Goal: Information Seeking & Learning: Check status

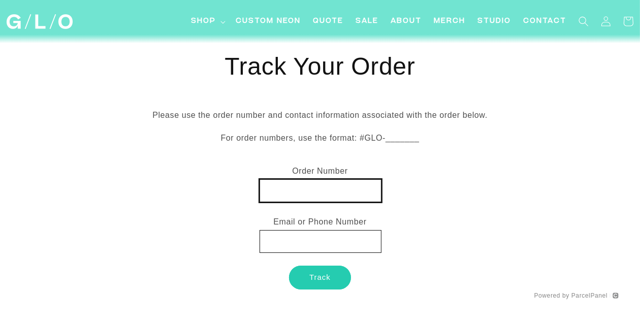
paste input "MX0026913488"
type input "MX0026913488"
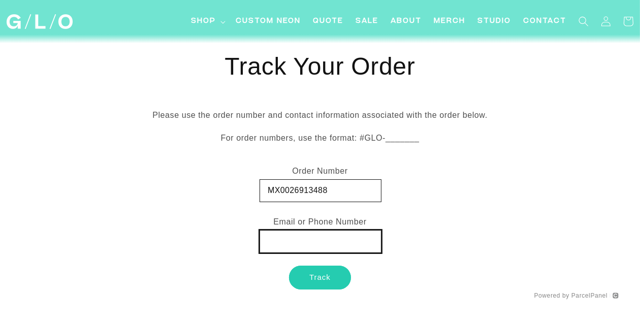
click at [302, 246] on input "text" at bounding box center [320, 241] width 122 height 23
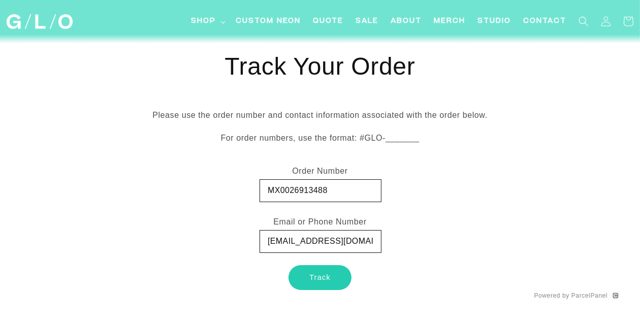
click at [303, 273] on button "Track" at bounding box center [320, 278] width 62 height 24
click at [318, 281] on button "Track" at bounding box center [320, 278] width 62 height 24
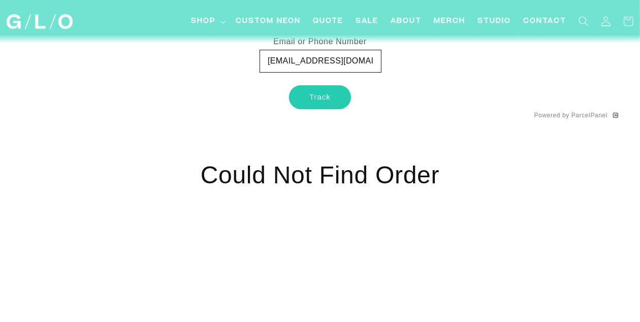
scroll to position [168, 0]
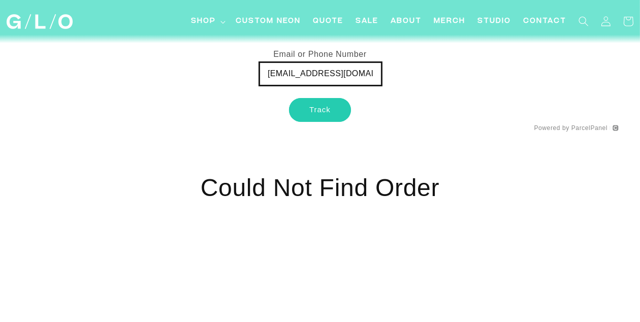
click at [375, 73] on input "[EMAIL_ADDRESS][DOMAIN_NAME]" at bounding box center [320, 73] width 122 height 23
type input "g"
click at [370, 72] on input "text" at bounding box center [320, 73] width 122 height 23
click at [370, 73] on input "text" at bounding box center [320, 73] width 122 height 23
drag, startPoint x: 362, startPoint y: 75, endPoint x: 333, endPoint y: 69, distance: 30.2
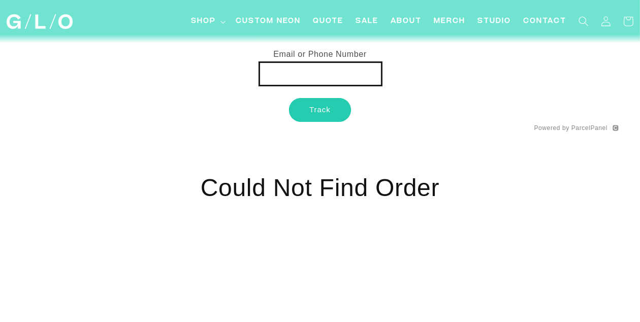
click at [333, 69] on input "text" at bounding box center [320, 73] width 122 height 23
type input "0221092631"
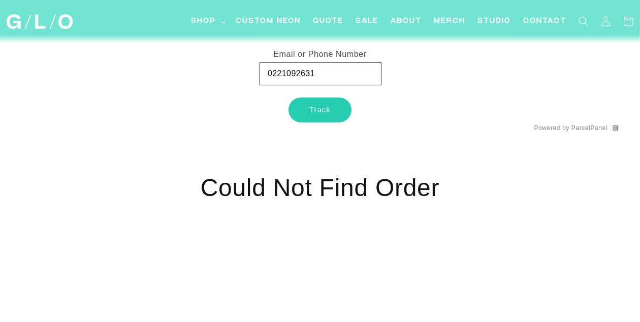
click at [336, 106] on button "Track" at bounding box center [320, 110] width 62 height 24
